Goal: Task Accomplishment & Management: Use online tool/utility

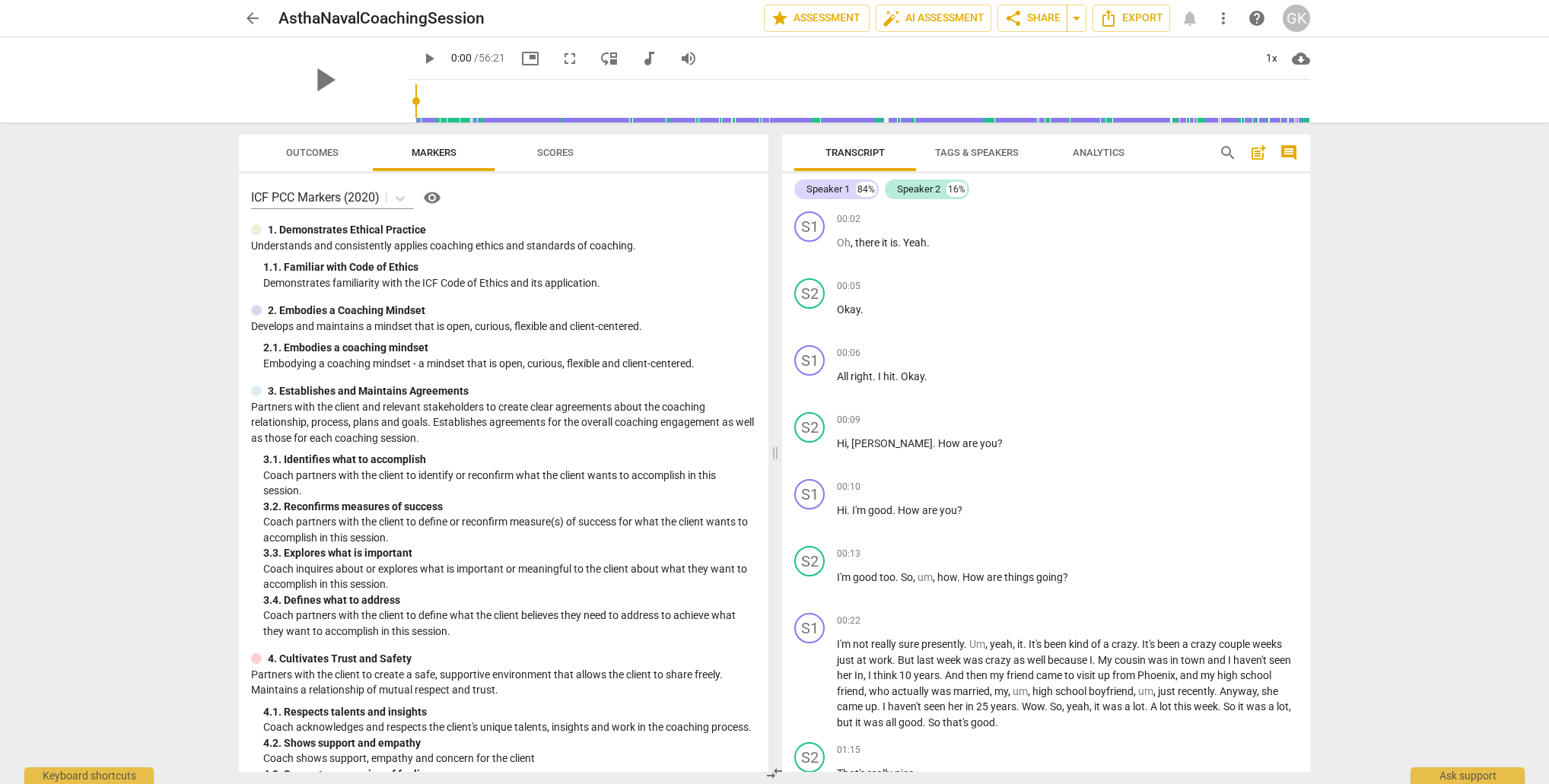
click at [1225, 17] on span "more_vert" at bounding box center [1223, 18] width 18 height 18
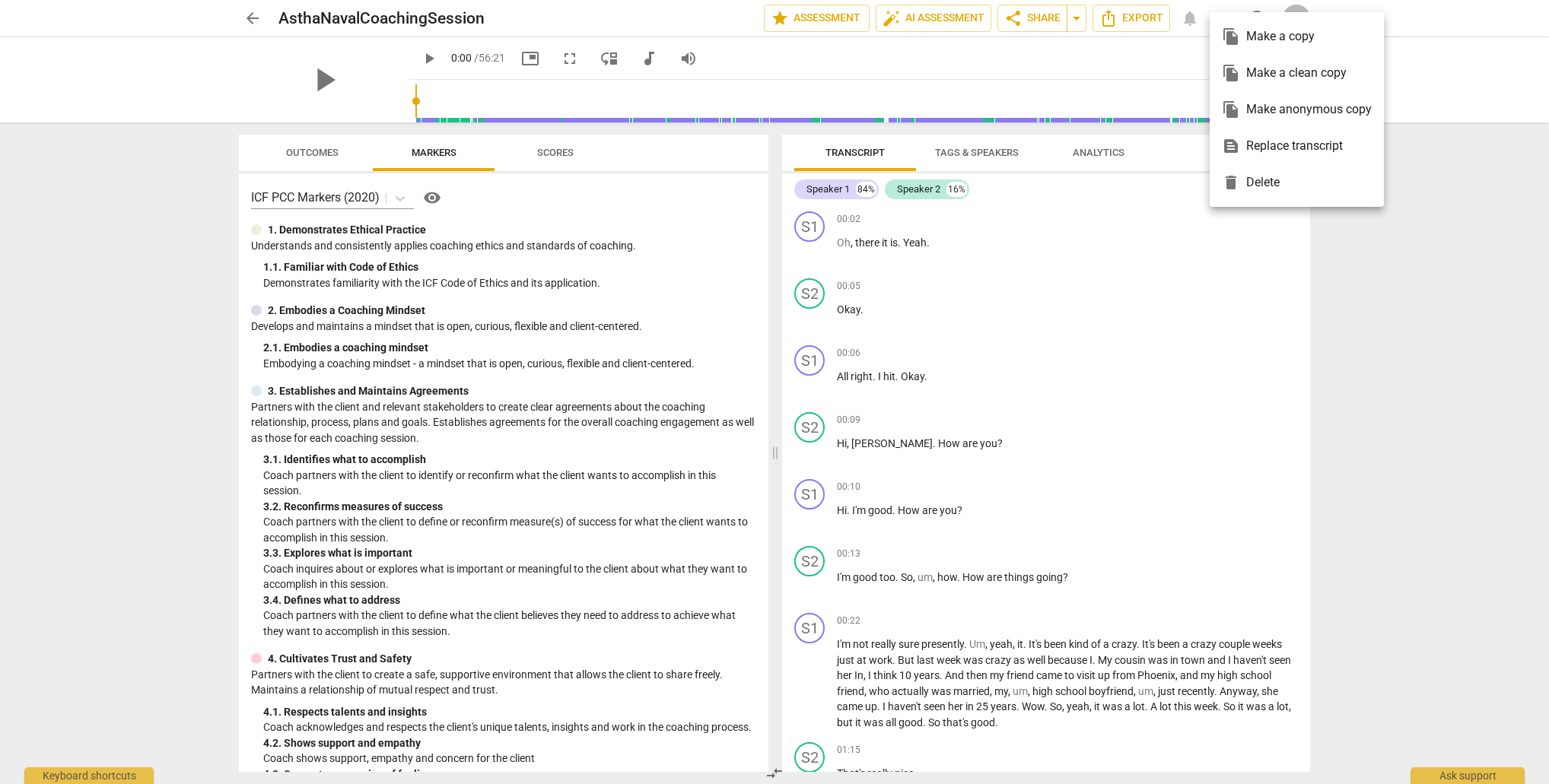
click at [1277, 39] on div "file_copy Make a copy" at bounding box center [1296, 36] width 150 height 36
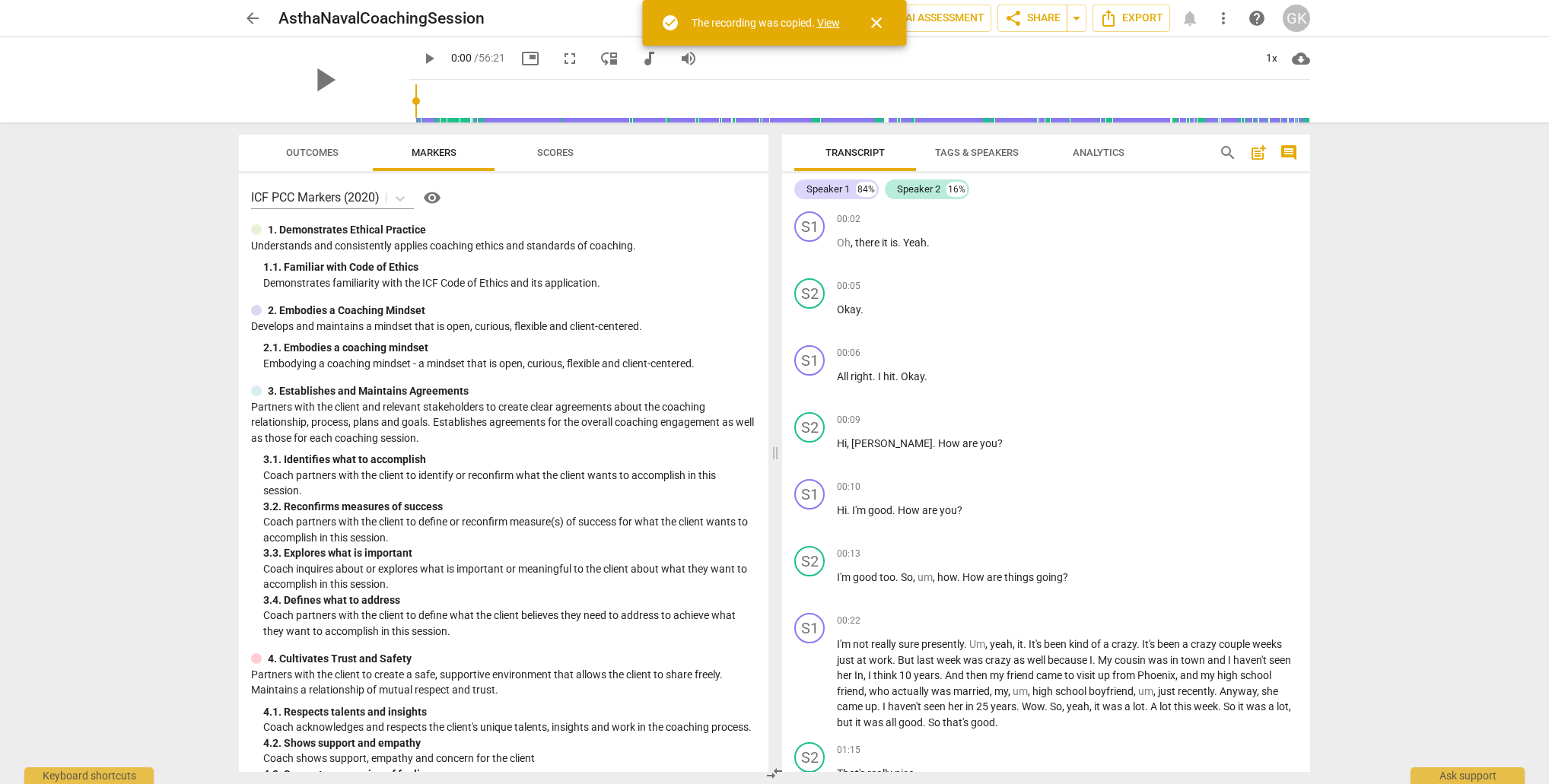
click at [879, 28] on span "close" at bounding box center [876, 23] width 18 height 18
click at [1228, 19] on span "more_vert" at bounding box center [1223, 18] width 18 height 18
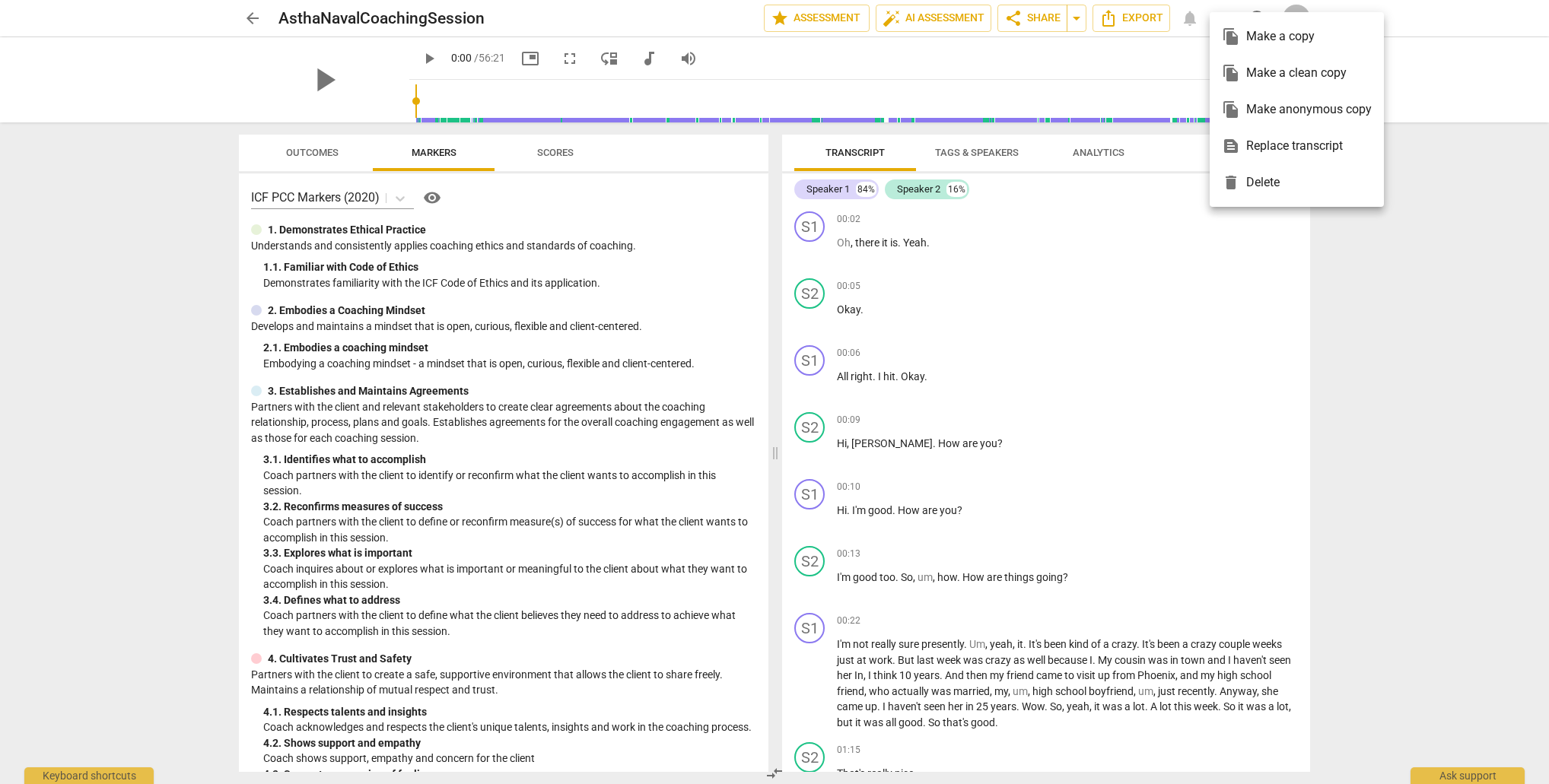
scroll to position [1, 0]
click at [1124, 22] on div at bounding box center [774, 392] width 1549 height 784
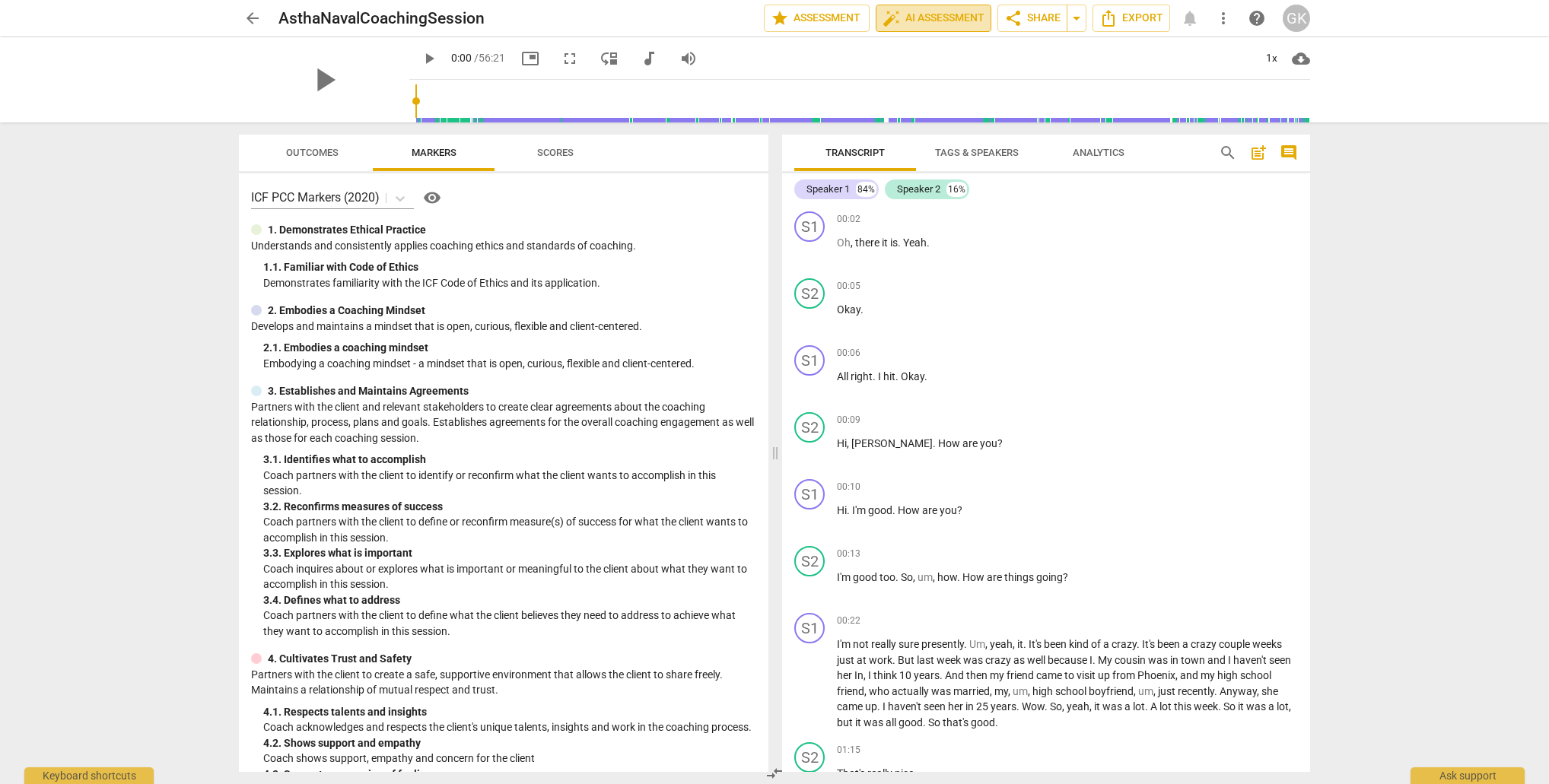
scroll to position [0, 0]
click at [924, 20] on span "auto_fix_high AI Assessment" at bounding box center [934, 18] width 102 height 18
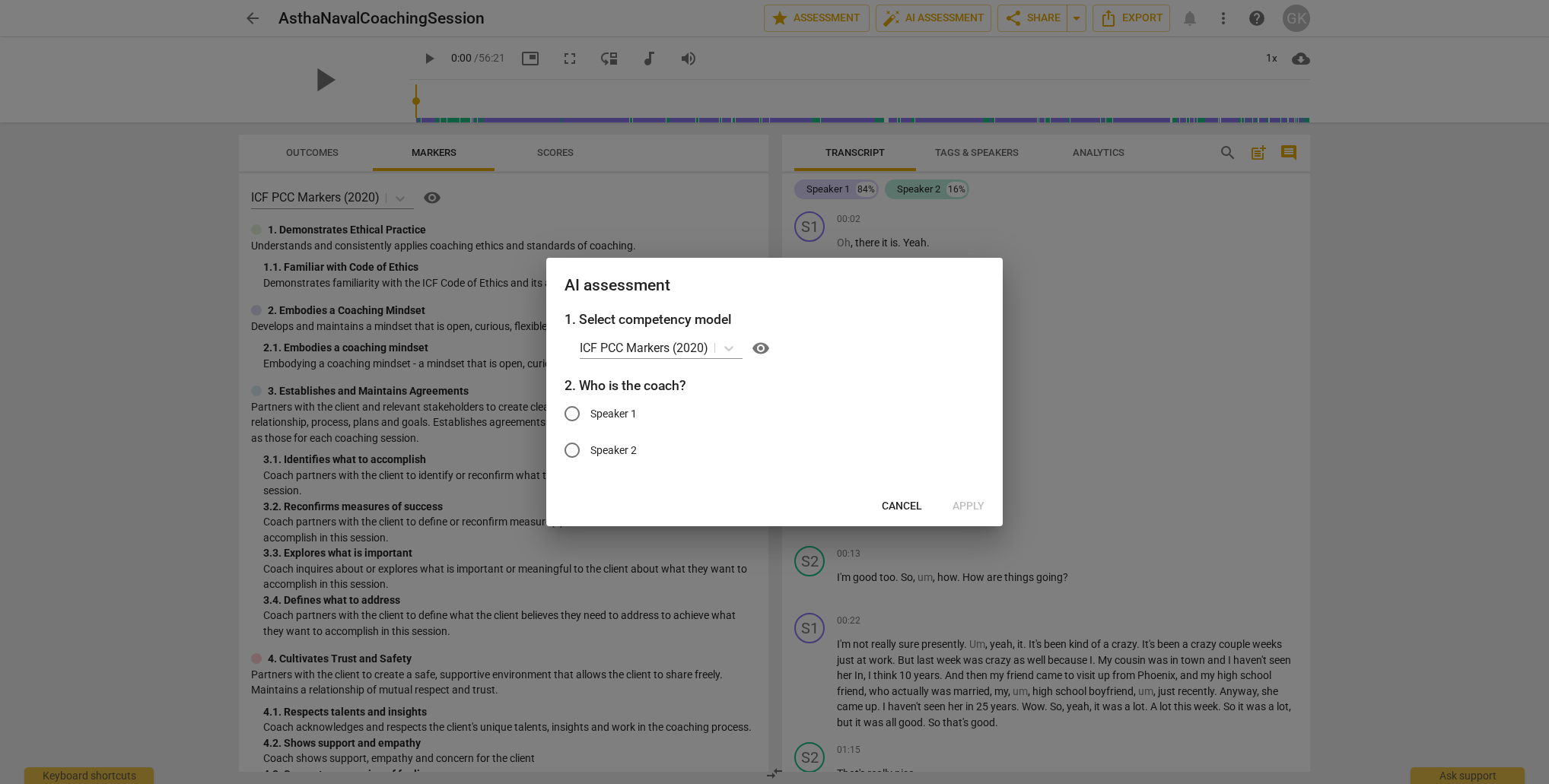
click at [914, 502] on span "Cancel" at bounding box center [902, 507] width 41 height 16
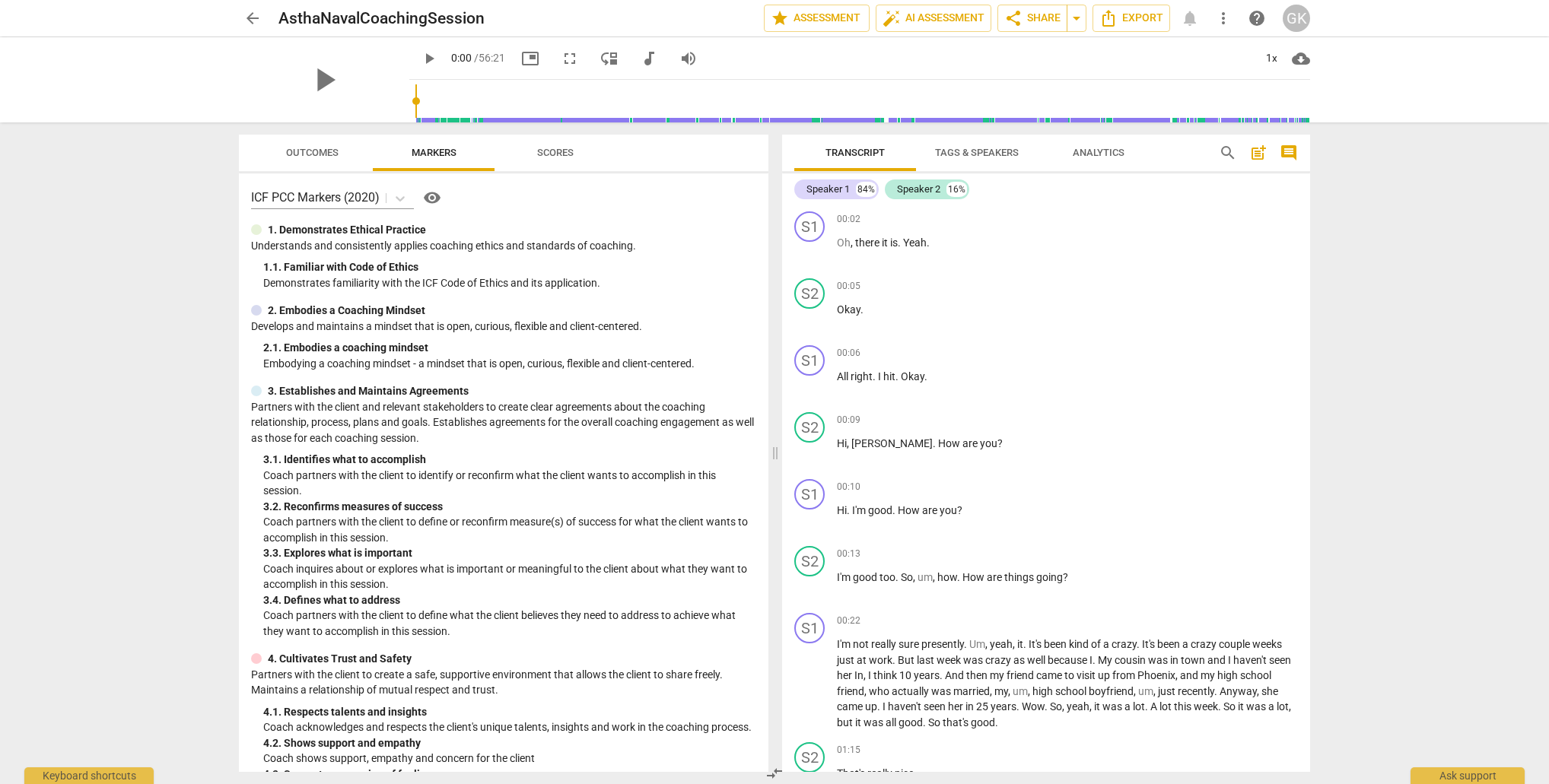
click at [810, 178] on div "Speaker 1 84% Speaker 2 16%" at bounding box center [1046, 190] width 503 height 26
click at [813, 189] on div "Speaker 1" at bounding box center [828, 190] width 43 height 16
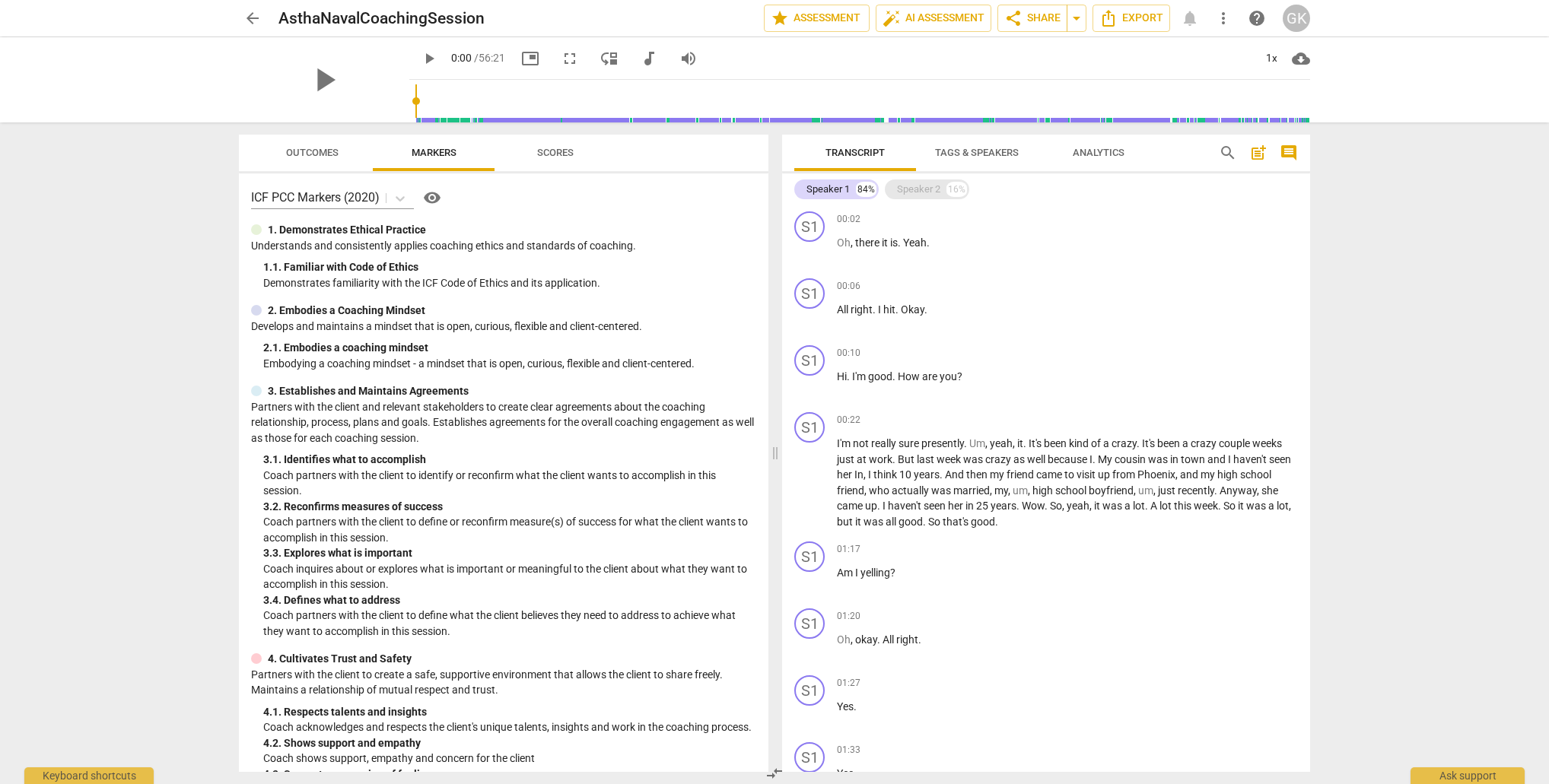
click at [925, 180] on div "Speaker 2 16%" at bounding box center [926, 189] width 84 height 20
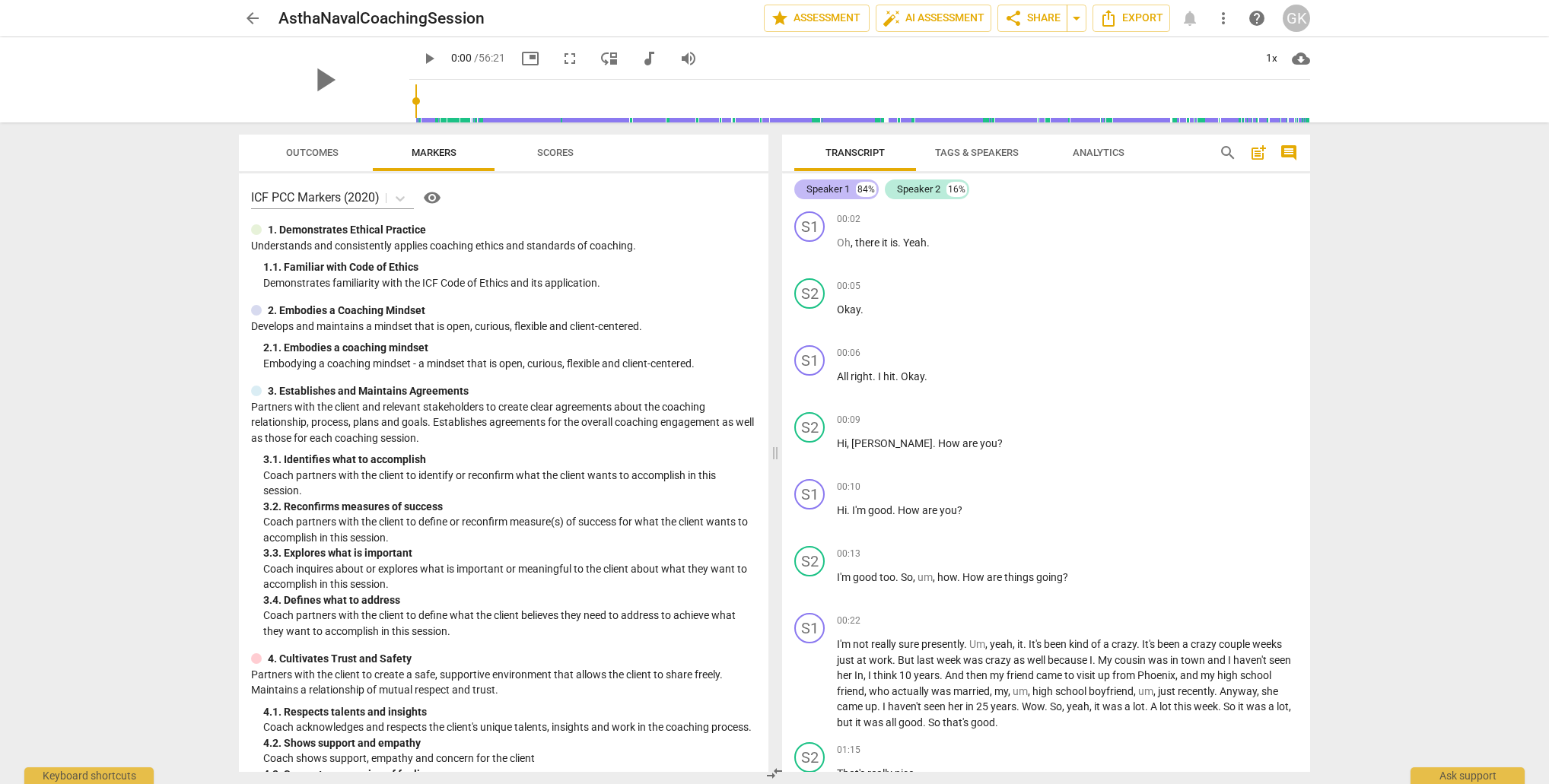
click at [838, 192] on div "Speaker 1" at bounding box center [828, 190] width 43 height 16
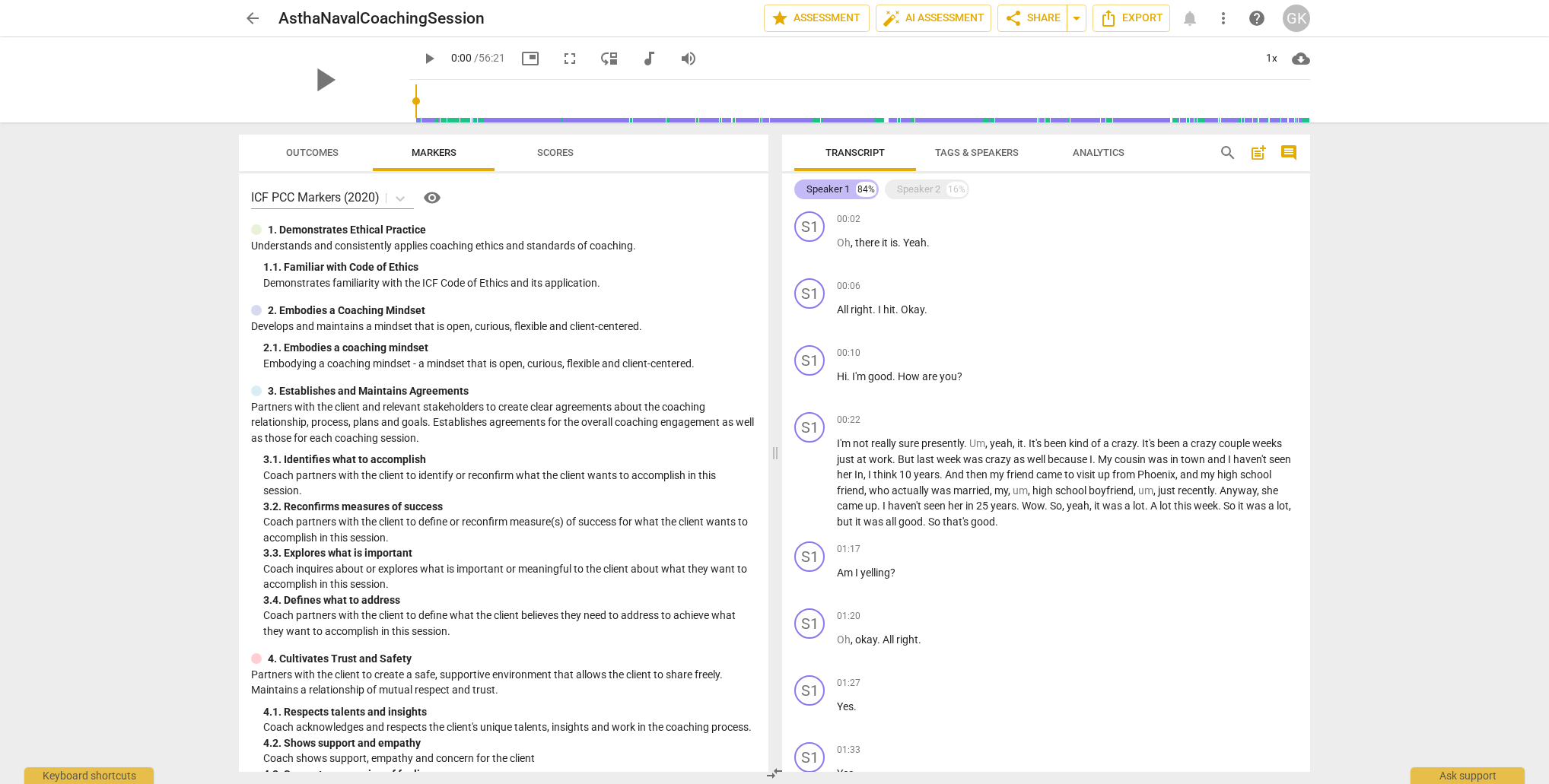
scroll to position [1, 0]
click at [915, 191] on div "Speaker 2" at bounding box center [918, 190] width 43 height 16
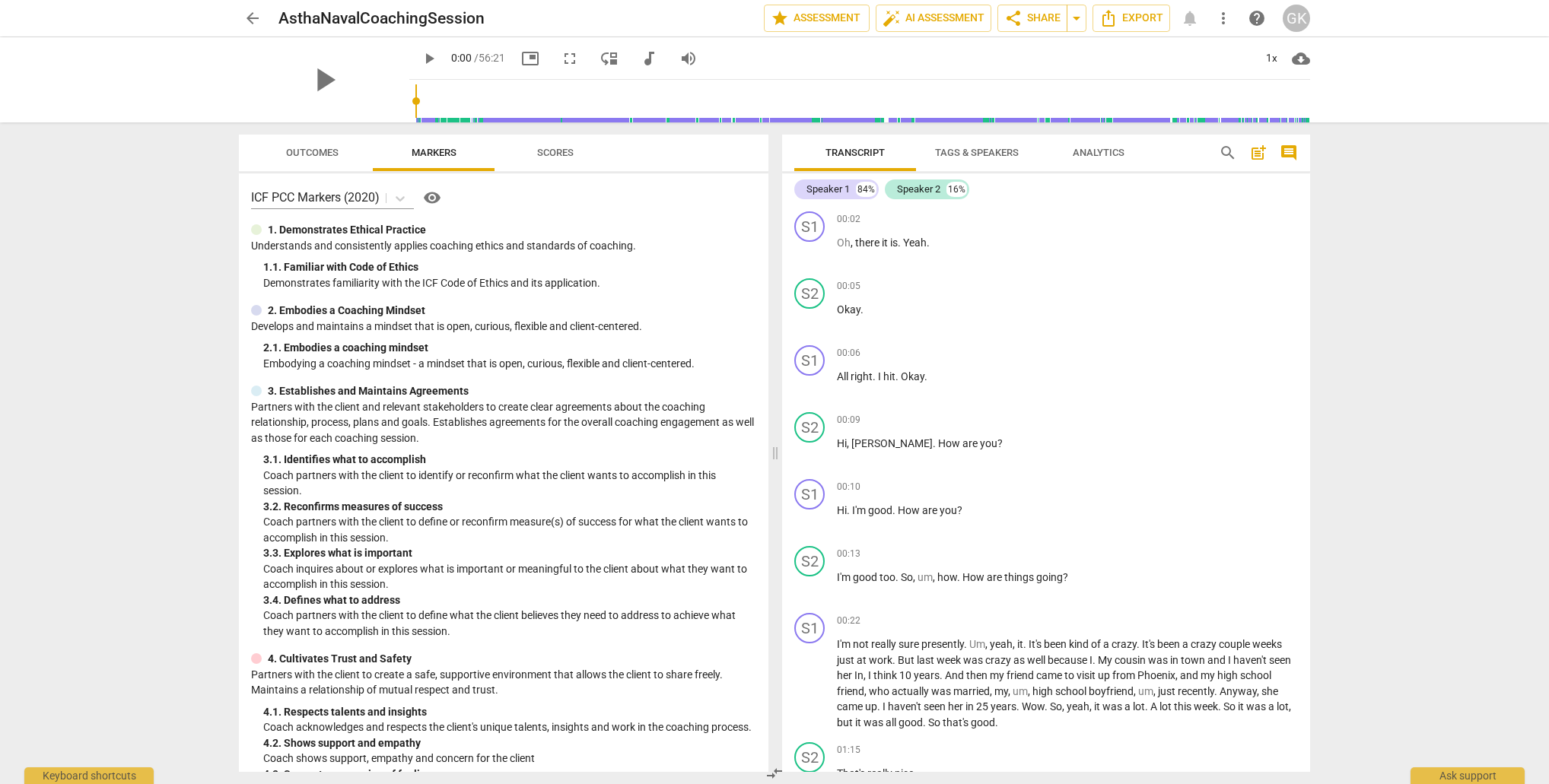
scroll to position [0, 0]
click at [921, 191] on div "Speaker 2" at bounding box center [918, 190] width 43 height 16
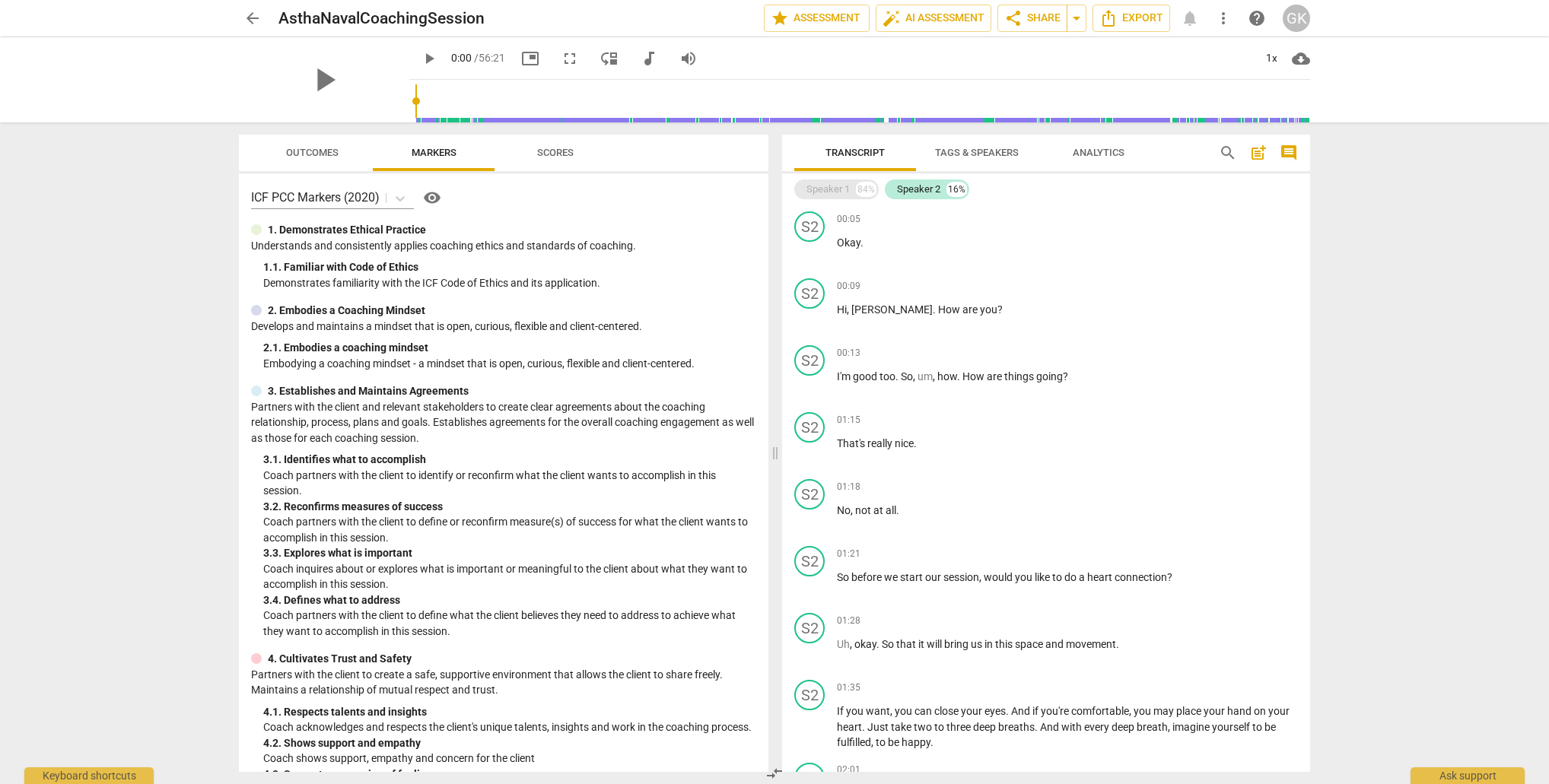
click at [856, 191] on div "84%" at bounding box center [866, 190] width 21 height 16
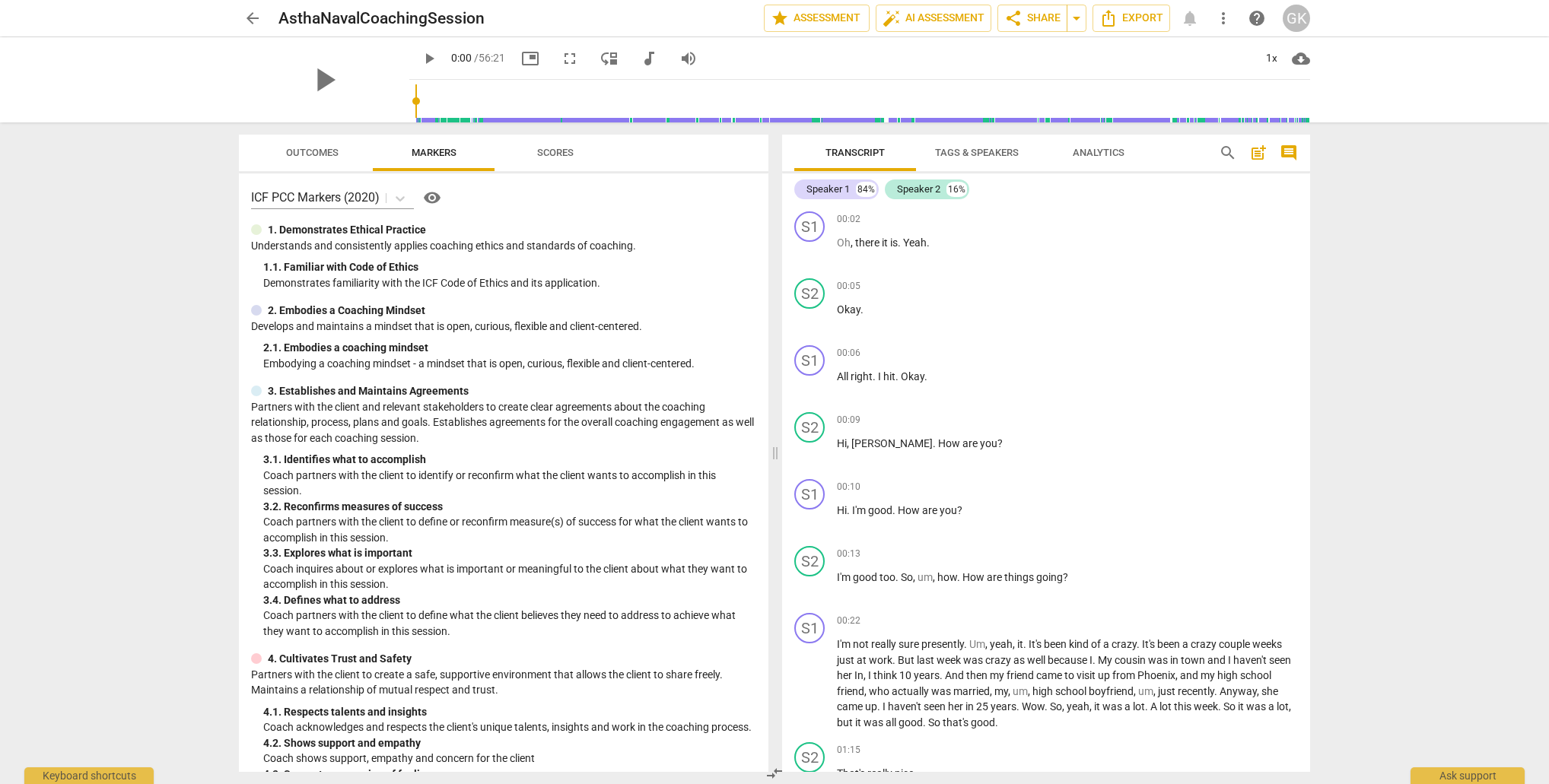
click at [990, 152] on span "Tags & Speakers" at bounding box center [976, 152] width 84 height 11
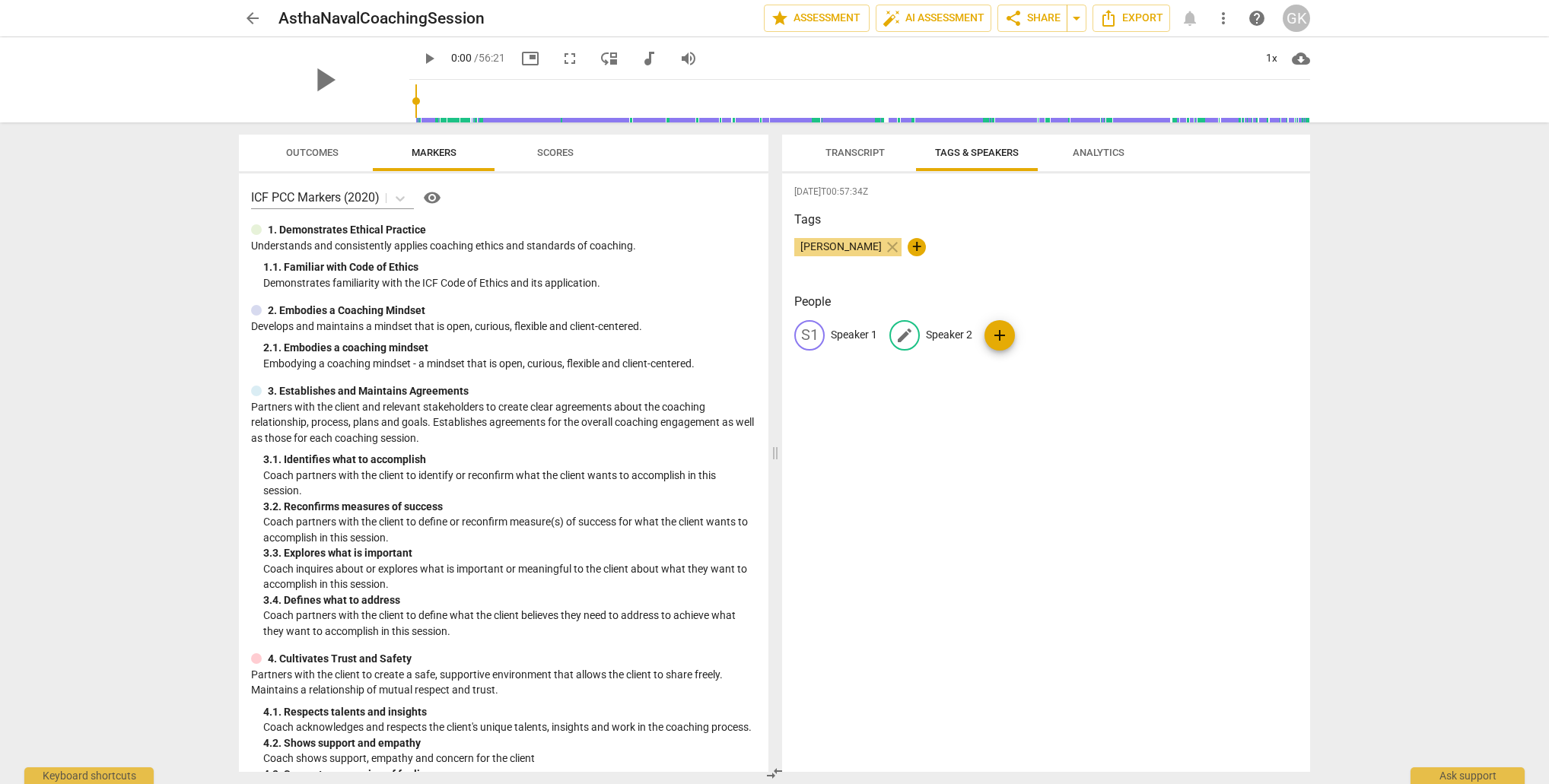
click at [960, 340] on p "Speaker 2" at bounding box center [949, 335] width 47 height 16
click at [960, 340] on input "Speaker 2" at bounding box center [987, 335] width 122 height 24
type input "Coach"
click at [853, 337] on p "Speaker 1" at bounding box center [854, 335] width 47 height 16
click at [857, 333] on p "Speaker 1" at bounding box center [854, 335] width 47 height 16
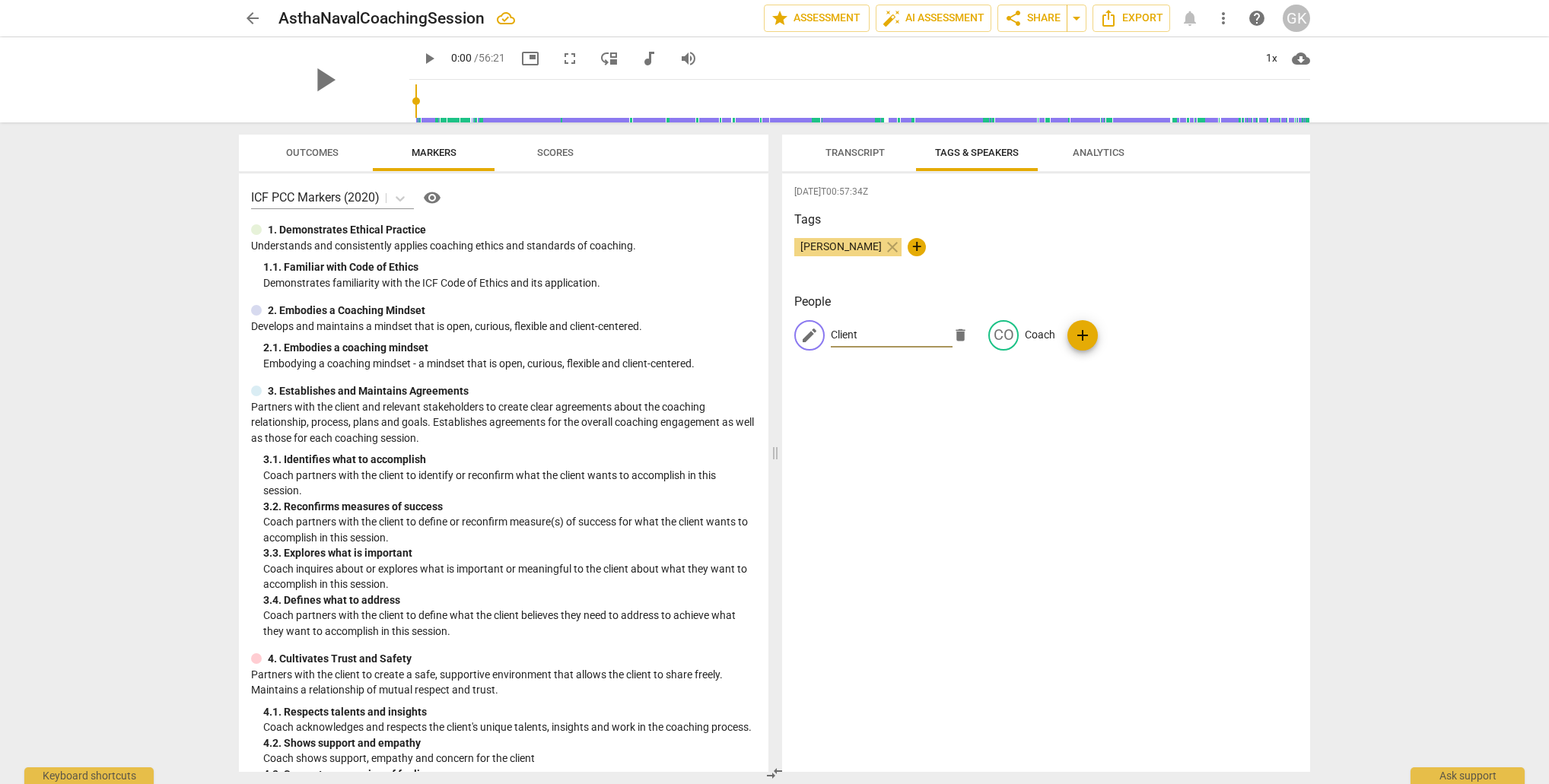
type input "Client"
click at [943, 273] on div "Tags [PERSON_NAME] close +" at bounding box center [1046, 245] width 503 height 70
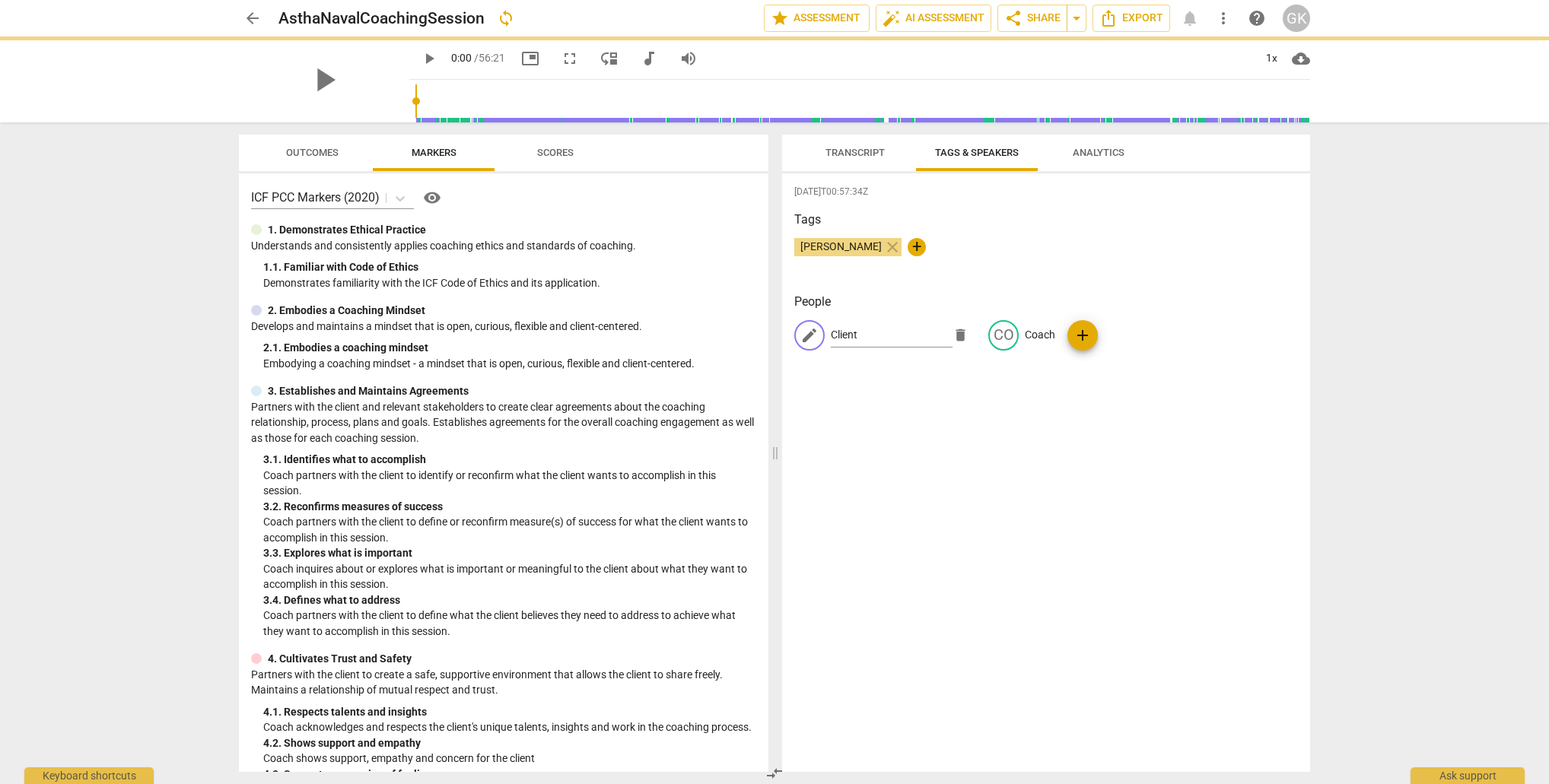
scroll to position [0, 0]
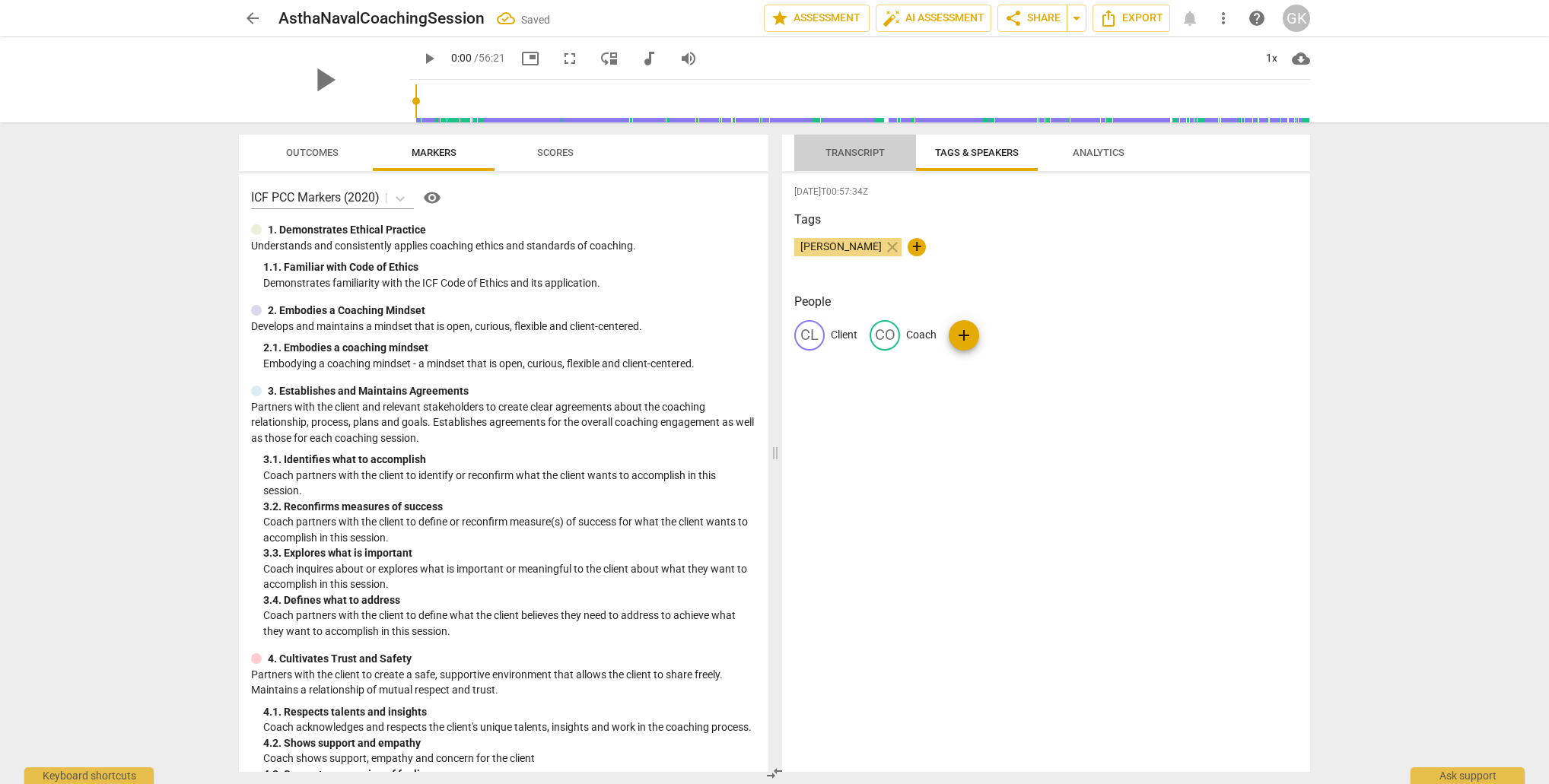
click at [868, 156] on span "Transcript" at bounding box center [855, 152] width 59 height 11
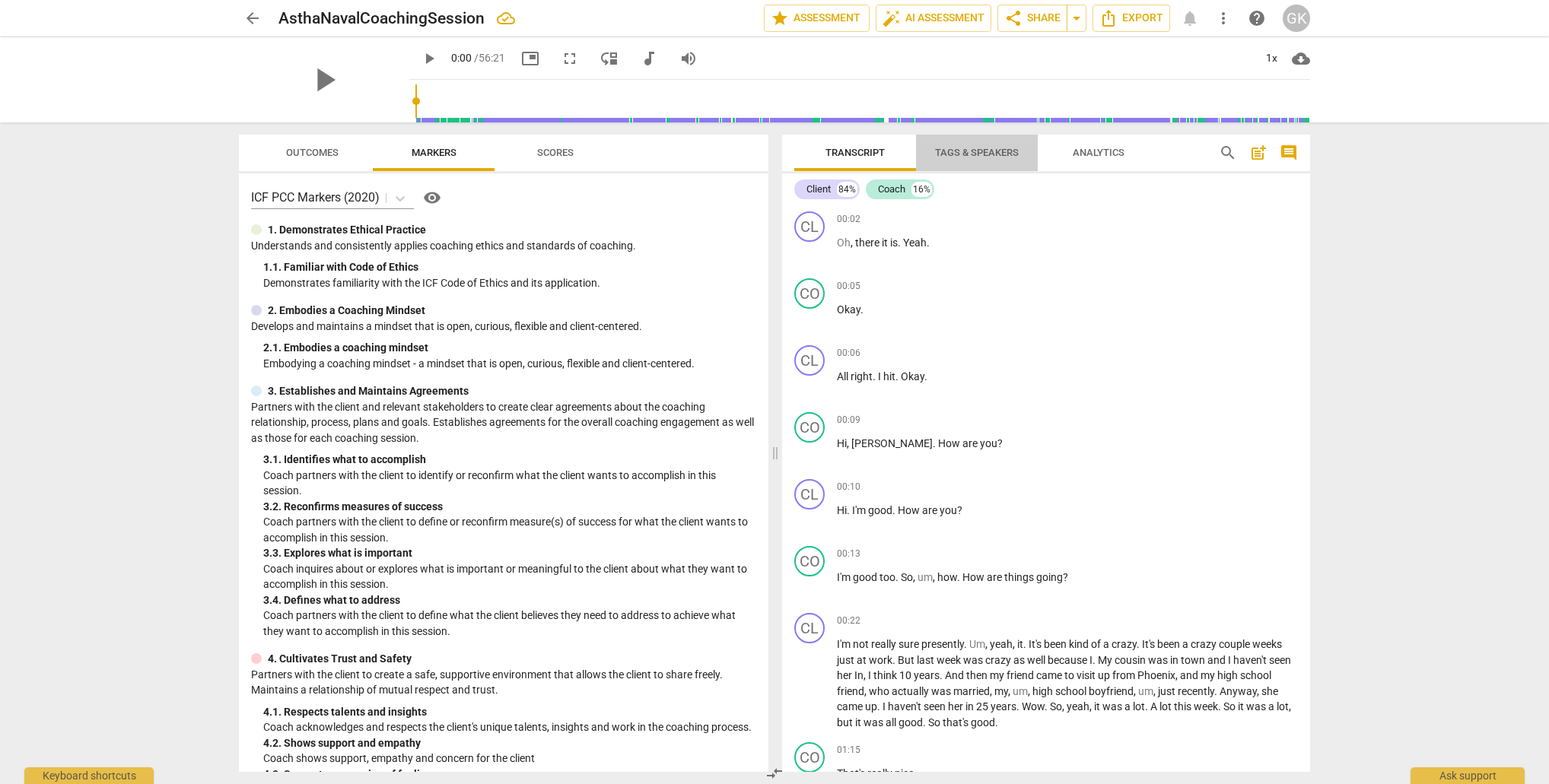
click at [1010, 148] on span "Tags & Speakers" at bounding box center [976, 152] width 84 height 11
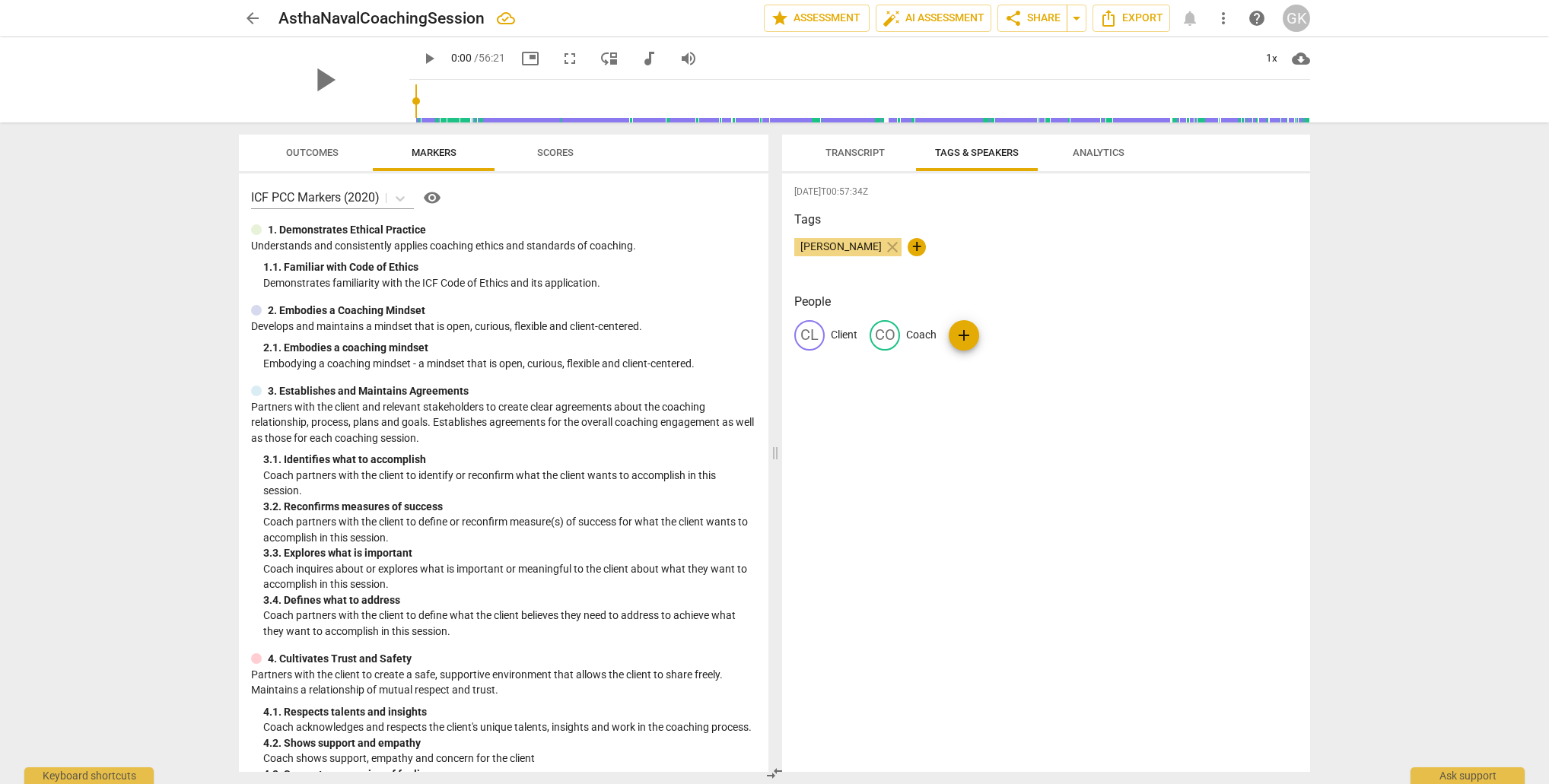
click at [875, 153] on span "Transcript" at bounding box center [855, 152] width 59 height 11
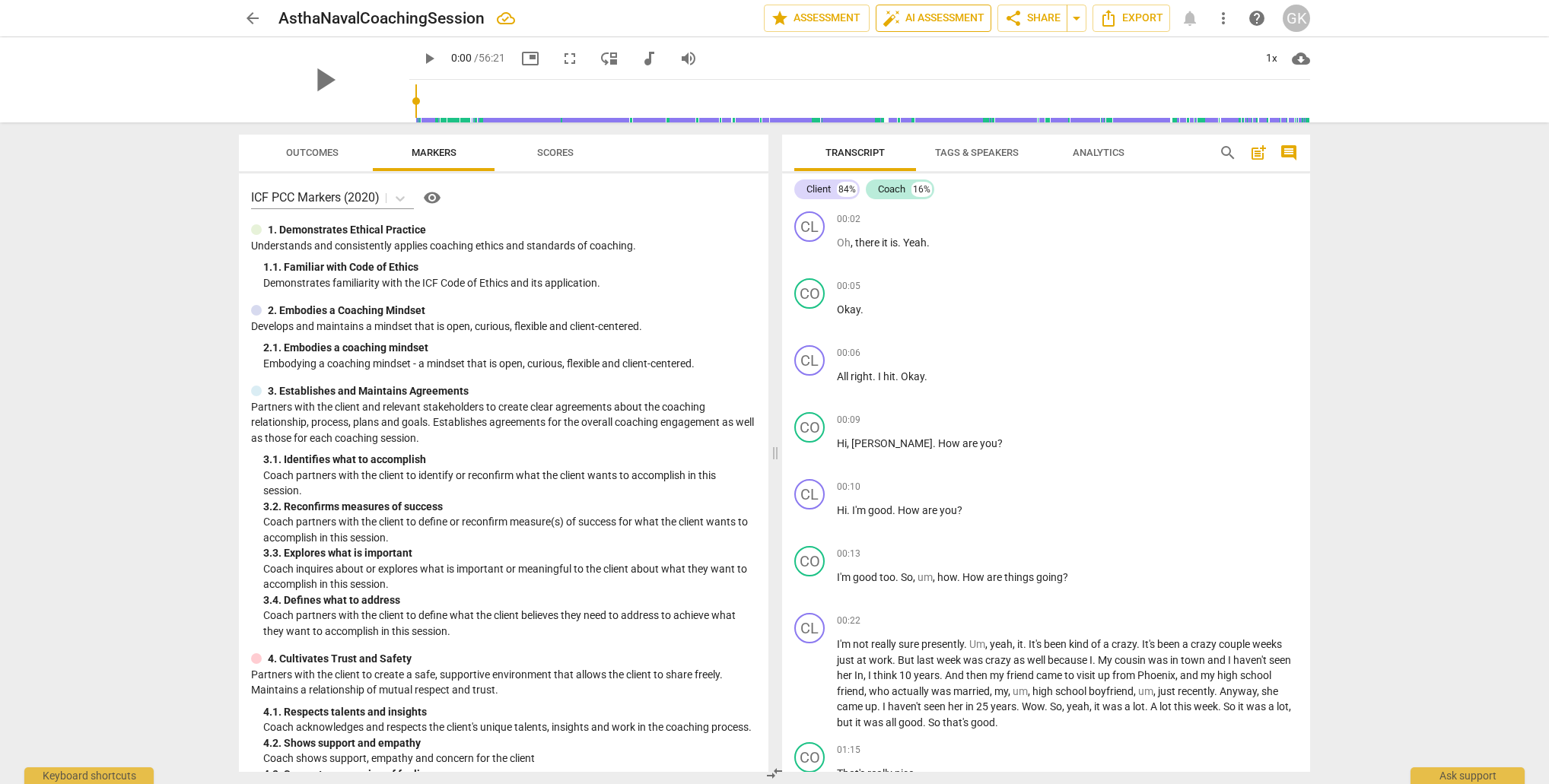
click at [899, 14] on span "auto_fix_high AI Assessment" at bounding box center [934, 18] width 102 height 18
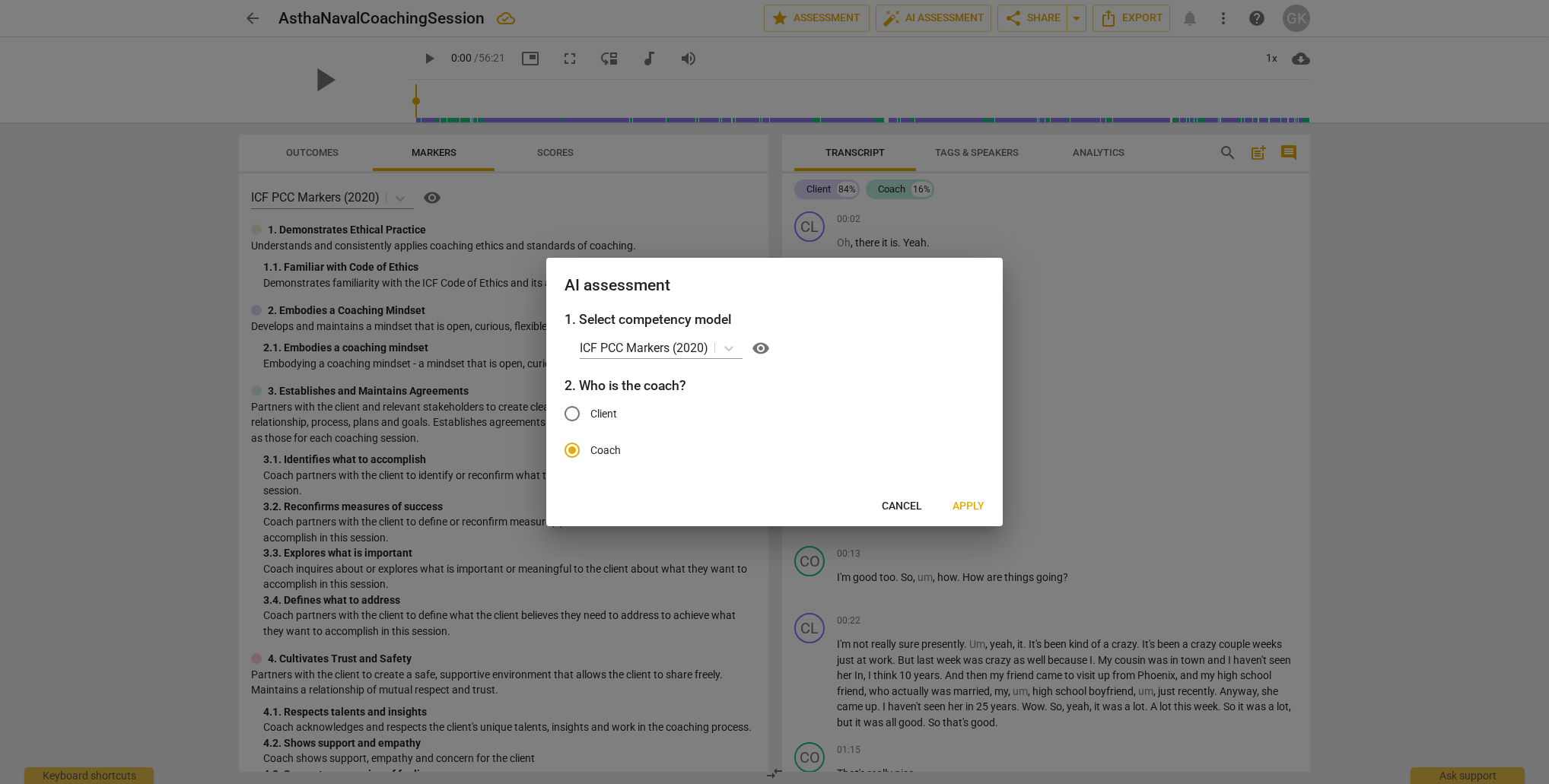
click at [977, 503] on span "Apply" at bounding box center [968, 507] width 32 height 16
